Goal: Task Accomplishment & Management: Manage account settings

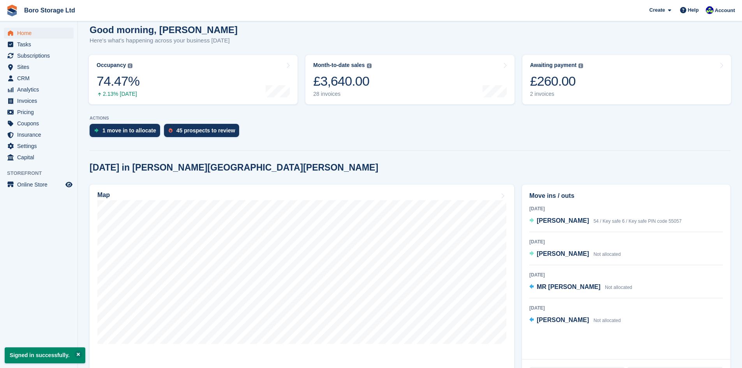
scroll to position [117, 0]
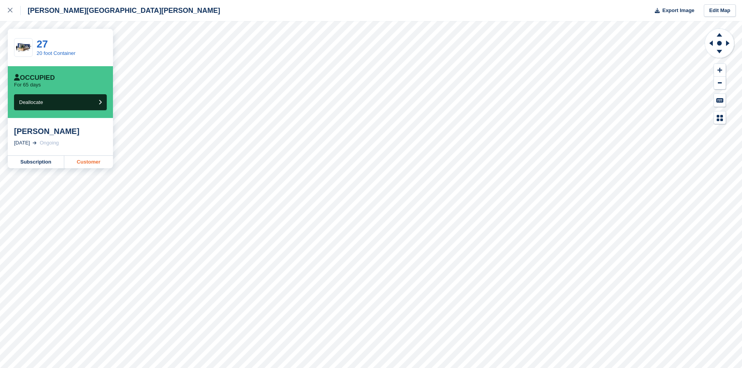
click at [87, 163] on link "Customer" at bounding box center [88, 162] width 49 height 12
